Goal: Transaction & Acquisition: Book appointment/travel/reservation

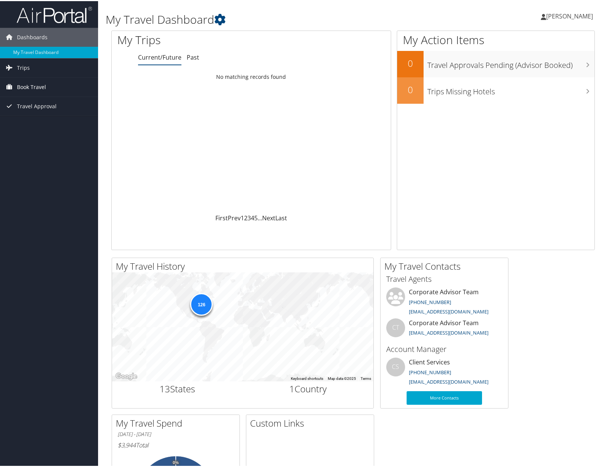
click at [42, 86] on span "Book Travel" at bounding box center [31, 86] width 29 height 19
click at [45, 122] on link "Book/Manage Online Trips" at bounding box center [49, 123] width 98 height 11
click at [39, 120] on link "Book/Manage Online Trips" at bounding box center [49, 123] width 98 height 11
